Goal: Find specific page/section: Find specific page/section

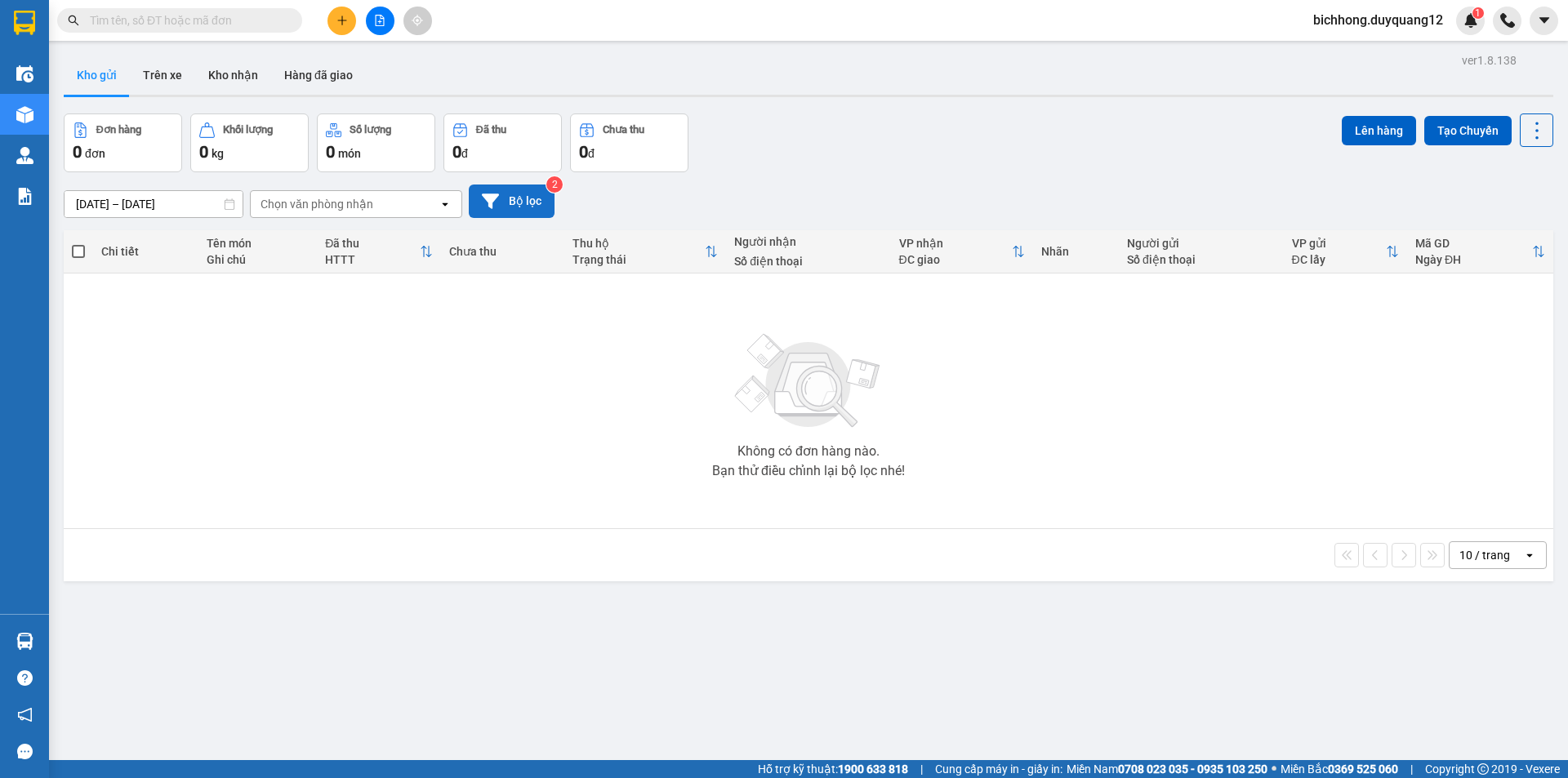
click at [528, 200] on button "Bộ lọc" at bounding box center [511, 202] width 85 height 33
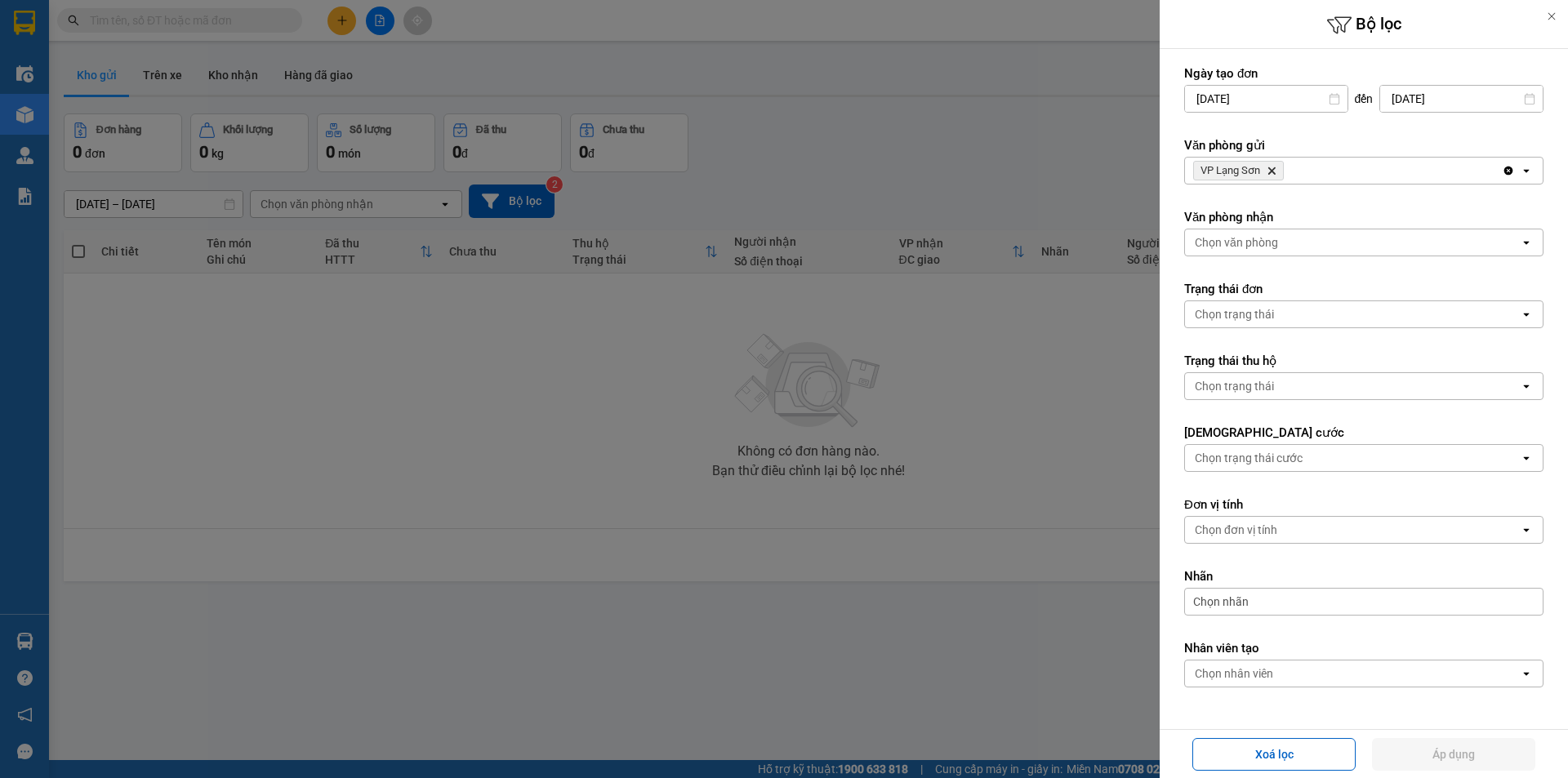
click at [787, 333] on div at bounding box center [784, 389] width 1568 height 778
